Goal: Find specific page/section: Find specific page/section

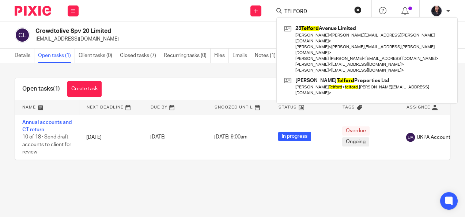
drag, startPoint x: 312, startPoint y: 13, endPoint x: 271, endPoint y: 13, distance: 41.7
click at [271, 13] on div "TELFORD 23 Telford Avenue Limited Thomas Christopher Norbury < tom.norbury@anyt…" at bounding box center [320, 11] width 102 height 22
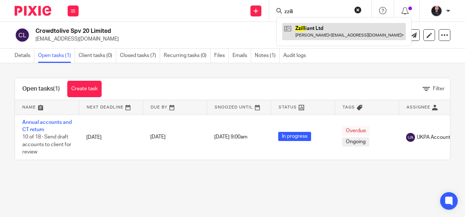
type input "zzili"
click at [308, 38] on link at bounding box center [344, 31] width 124 height 17
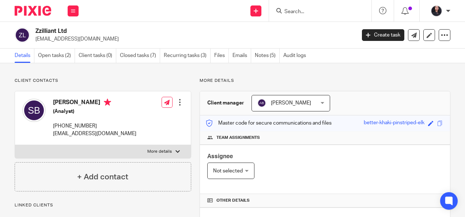
drag, startPoint x: 53, startPoint y: 101, endPoint x: 85, endPoint y: 101, distance: 31.8
click at [85, 101] on h4 "[PERSON_NAME]" at bounding box center [94, 103] width 83 height 9
copy h4 "[PERSON_NAME]"
click at [28, 11] on img at bounding box center [33, 11] width 37 height 10
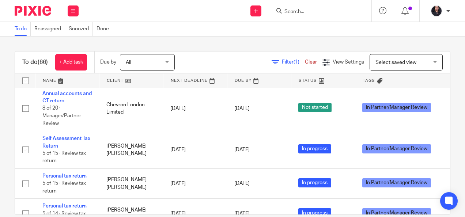
scroll to position [1518, 0]
